Goal: Navigation & Orientation: Find specific page/section

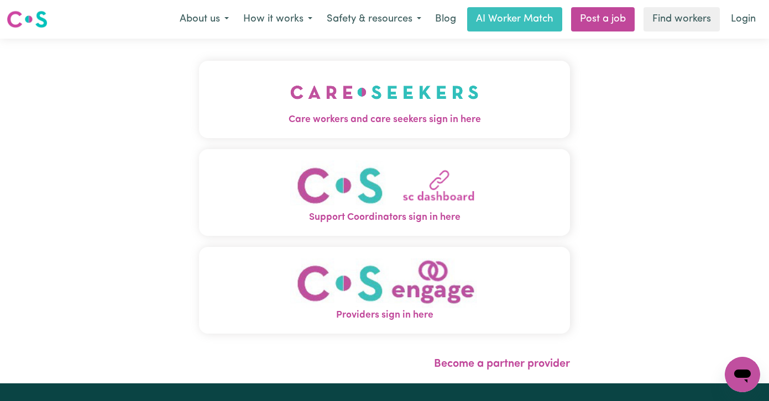
click at [379, 96] on img "Care workers and care seekers sign in here" at bounding box center [384, 92] width 189 height 41
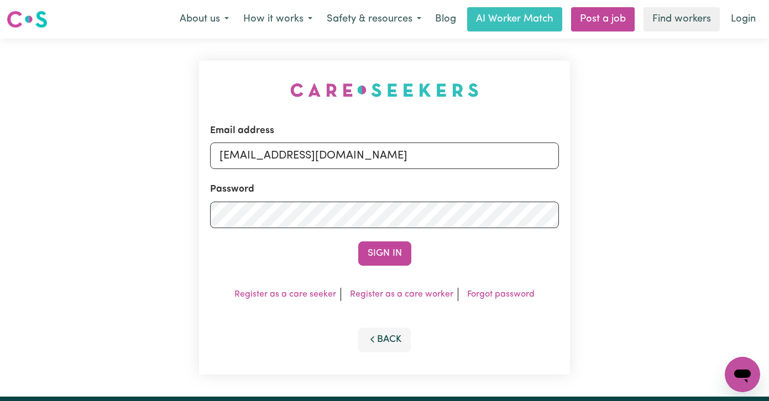
click at [406, 175] on form "Email address admin@careseekers.com.au Password Sign In" at bounding box center [384, 195] width 349 height 142
drag, startPoint x: 390, startPoint y: 151, endPoint x: 85, endPoint y: 140, distance: 305.4
click at [85, 140] on div "Email address admin@careseekers.com.au Password Sign In Register as a care seek…" at bounding box center [384, 218] width 769 height 358
paste input "ronaldharrisonMMJ@careseekers.com.au"
type input "superuser~ronaldharrisonMMJ@careseekers.com.au"
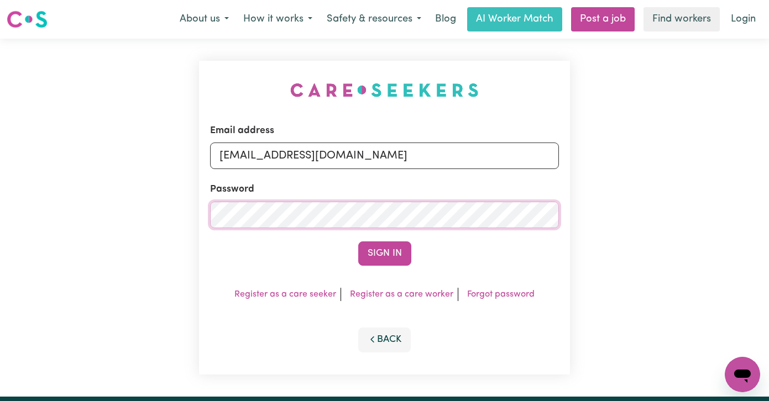
click at [358, 242] on button "Sign In" at bounding box center [384, 254] width 53 height 24
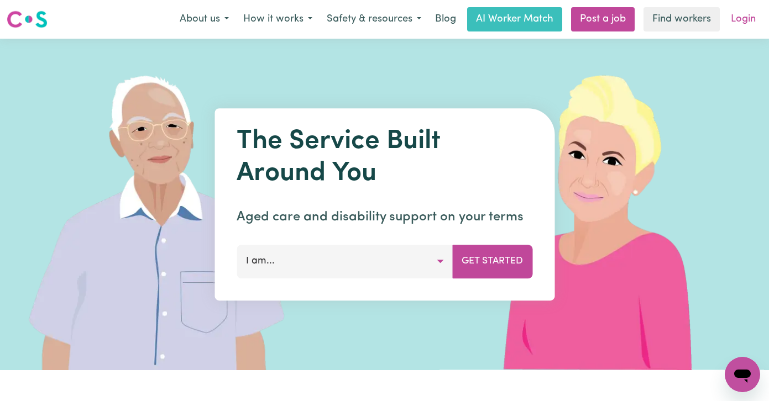
click at [746, 20] on link "Login" at bounding box center [743, 19] width 38 height 24
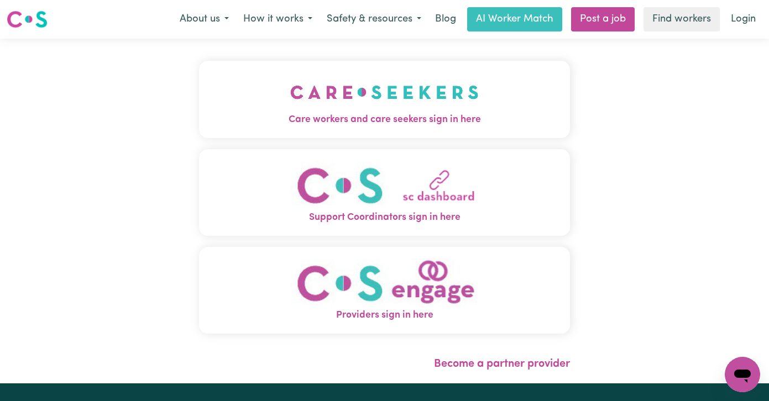
click at [244, 111] on button "Care workers and care seekers sign in here" at bounding box center [385, 99] width 372 height 77
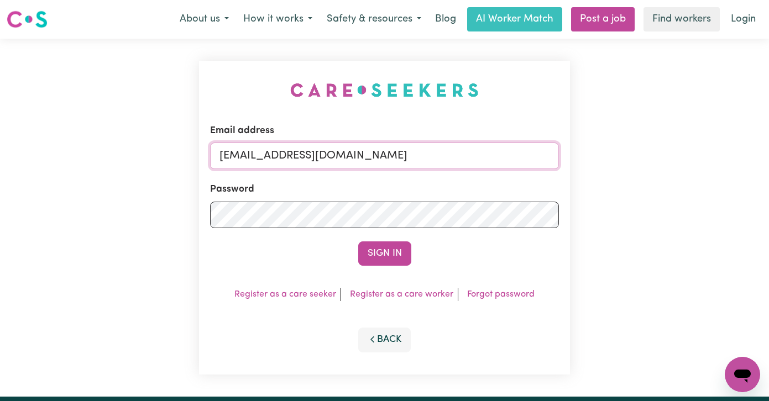
drag, startPoint x: 377, startPoint y: 156, endPoint x: -26, endPoint y: 121, distance: 404.1
paste input "[EMAIL_ADDRESS][DOMAIN_NAME]"
type input "superuser~ronaldharrisonMMJ@careseekers.com.au"
click at [358, 242] on button "Sign In" at bounding box center [384, 254] width 53 height 24
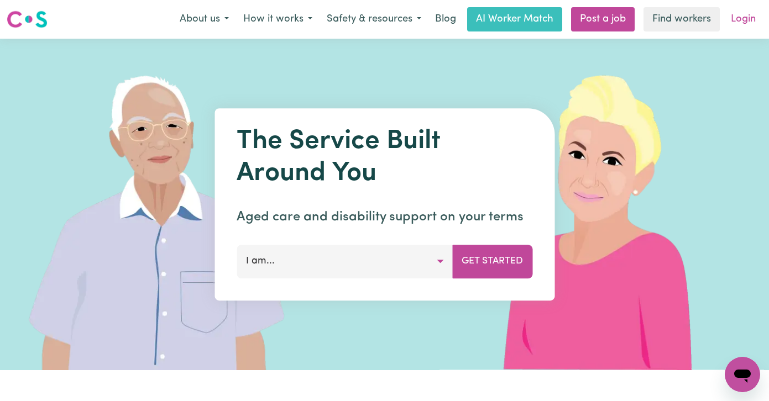
click at [741, 20] on link "Login" at bounding box center [743, 19] width 38 height 24
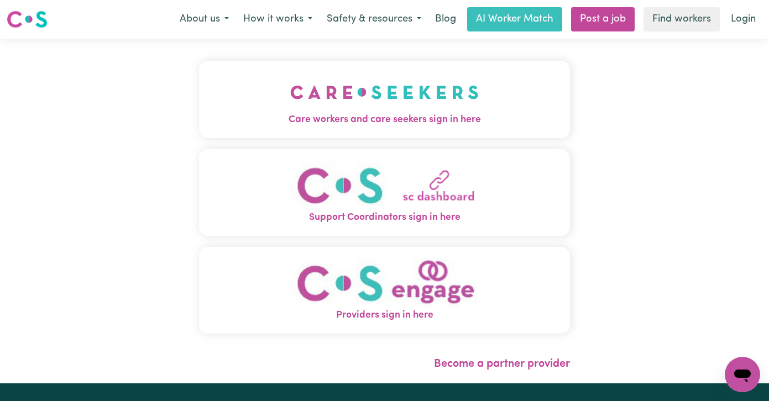
click at [340, 91] on img "Care workers and care seekers sign in here" at bounding box center [384, 92] width 189 height 41
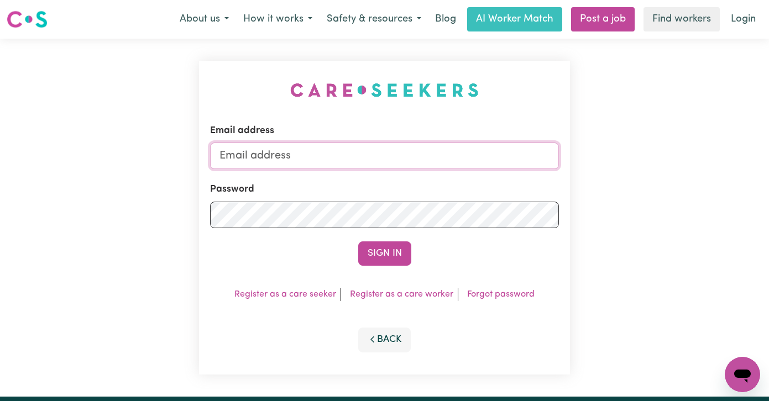
type input "admin@careseekers.com.au"
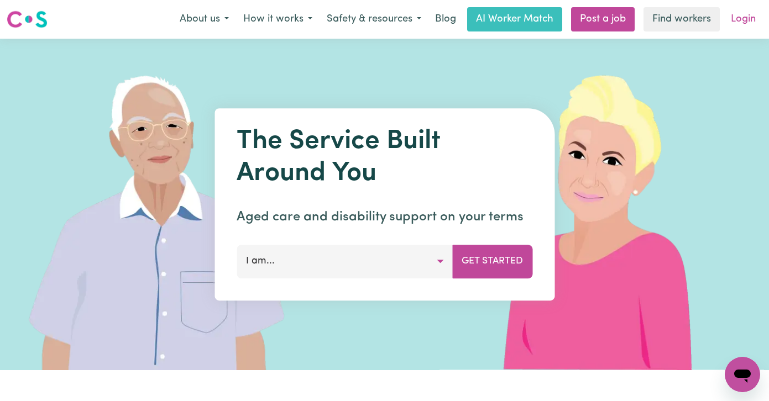
click at [743, 21] on link "Login" at bounding box center [743, 19] width 38 height 24
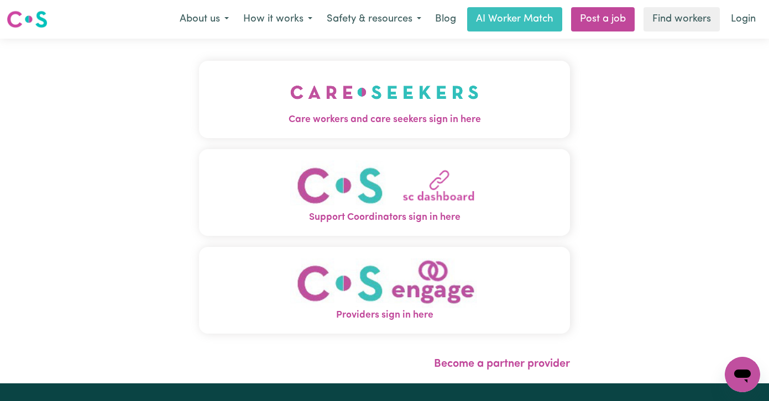
click at [341, 100] on img "Care workers and care seekers sign in here" at bounding box center [384, 92] width 189 height 41
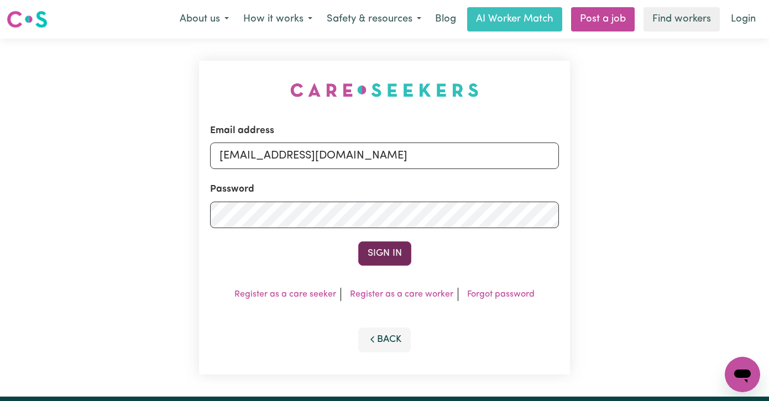
click at [380, 252] on button "Sign In" at bounding box center [384, 254] width 53 height 24
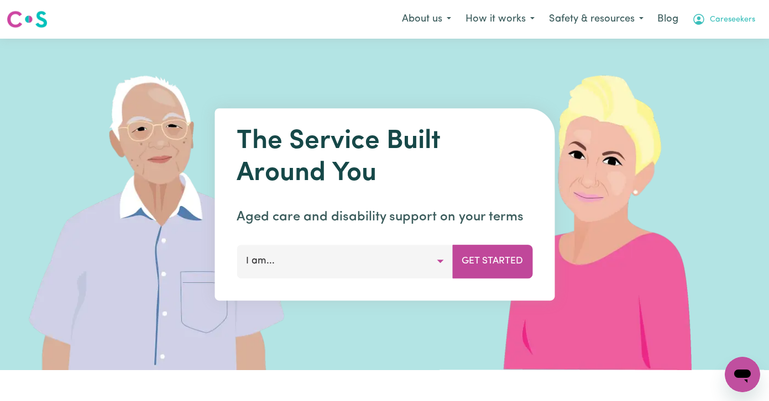
click at [720, 26] on button "Careseekers" at bounding box center [723, 19] width 77 height 23
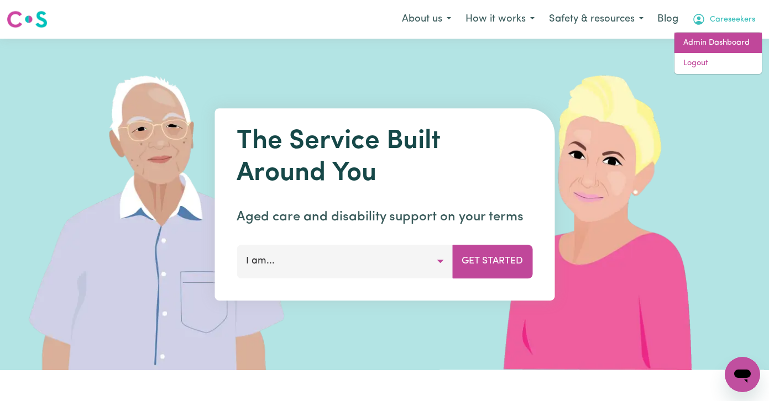
click at [722, 36] on link "Admin Dashboard" at bounding box center [718, 43] width 87 height 21
